Goal: Task Accomplishment & Management: Manage account settings

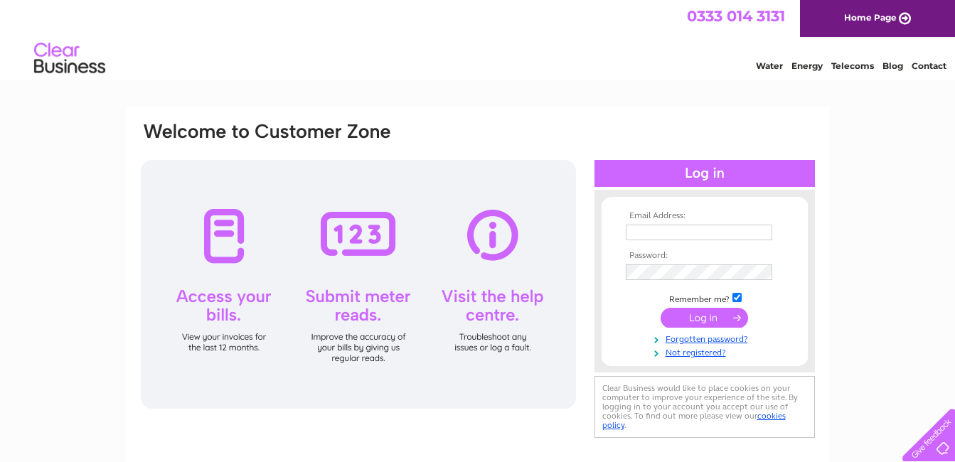
type input "[EMAIL_ADDRESS][DOMAIN_NAME]"
click at [700, 315] on input "submit" at bounding box center [703, 318] width 87 height 20
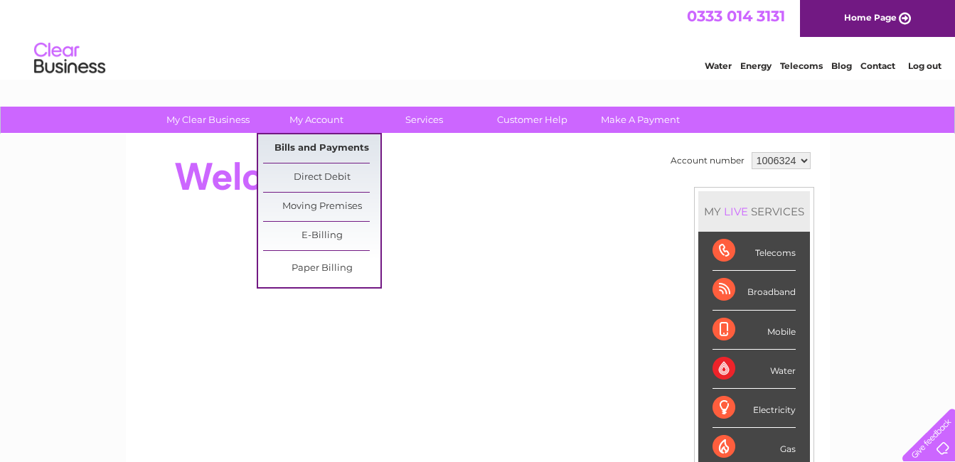
click at [346, 146] on link "Bills and Payments" at bounding box center [321, 148] width 117 height 28
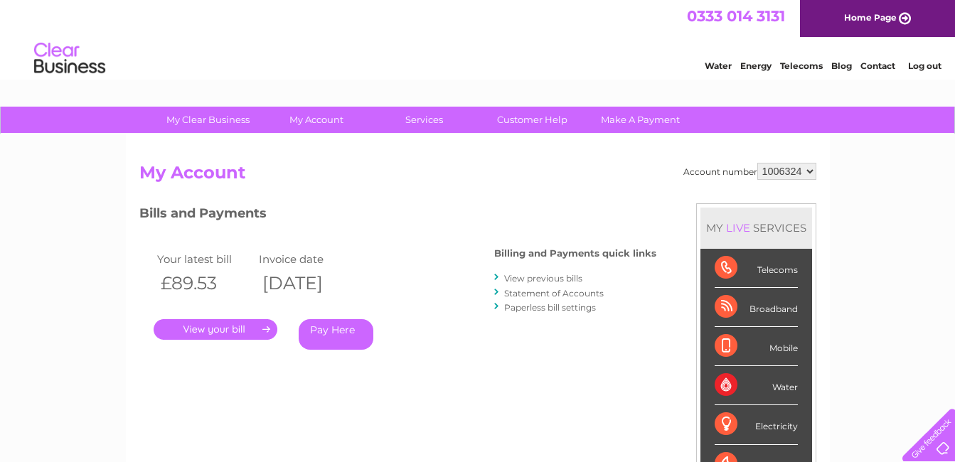
click at [218, 330] on link "." at bounding box center [216, 329] width 124 height 21
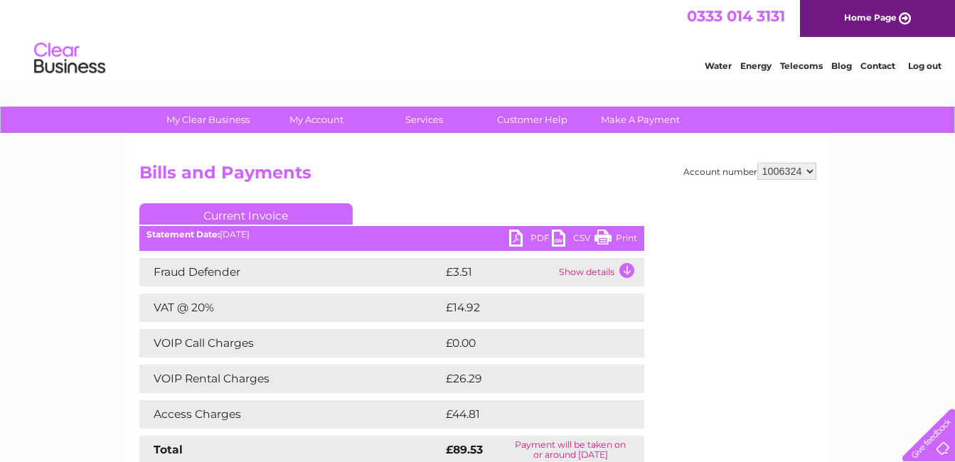
click at [513, 233] on link "PDF" at bounding box center [530, 240] width 43 height 21
